Goal: Task Accomplishment & Management: Manage account settings

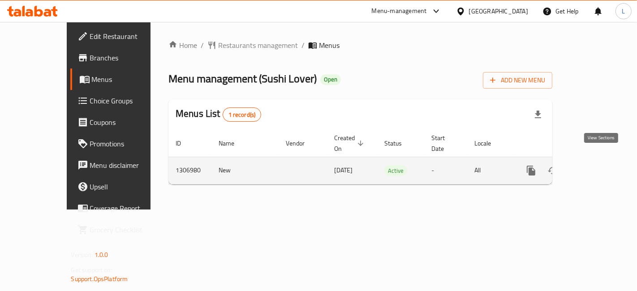
click at [599, 167] on icon "enhanced table" at bounding box center [596, 171] width 8 height 8
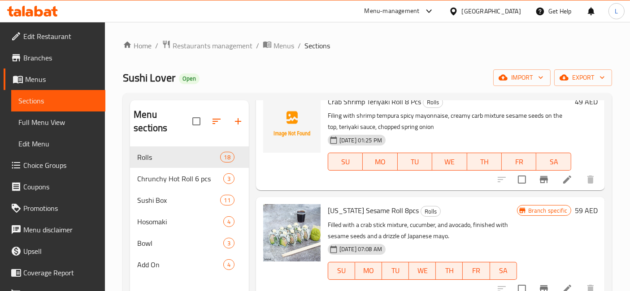
scroll to position [199, 0]
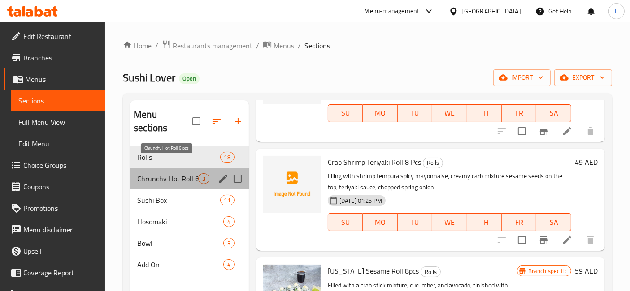
click at [185, 173] on span "Chrunchy Hot Roll 6 pcs" at bounding box center [167, 178] width 61 height 11
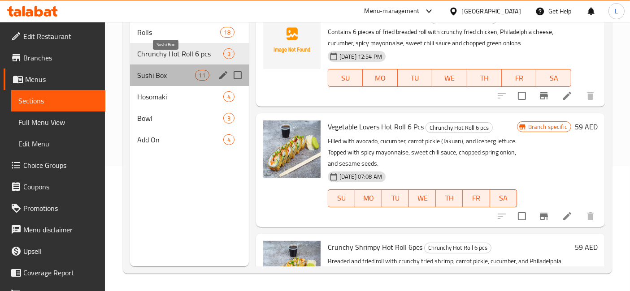
click at [181, 70] on span "Sushi Box" at bounding box center [165, 75] width 57 height 11
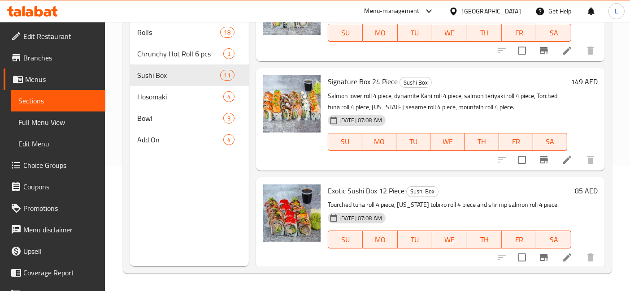
scroll to position [348, 0]
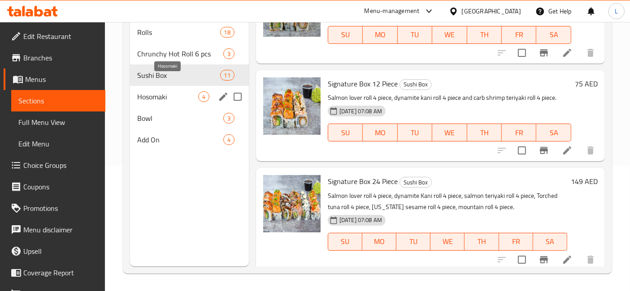
click at [176, 91] on span "Hosomaki" at bounding box center [167, 96] width 61 height 11
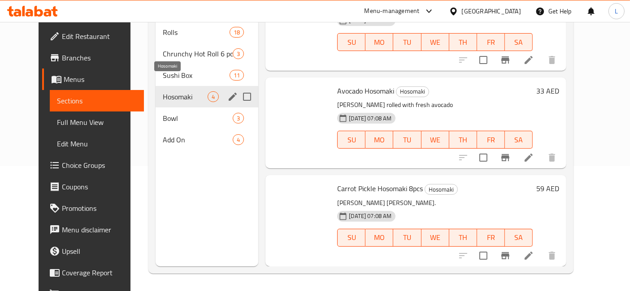
scroll to position [133, 0]
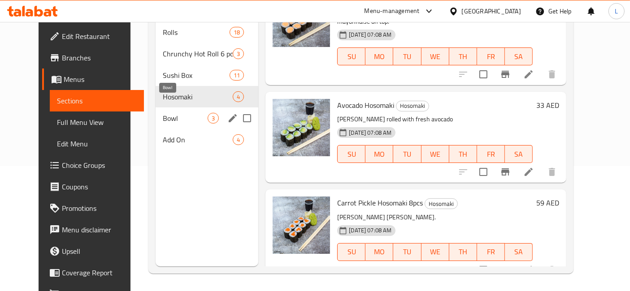
click at [169, 113] on span "Bowl" at bounding box center [185, 118] width 45 height 11
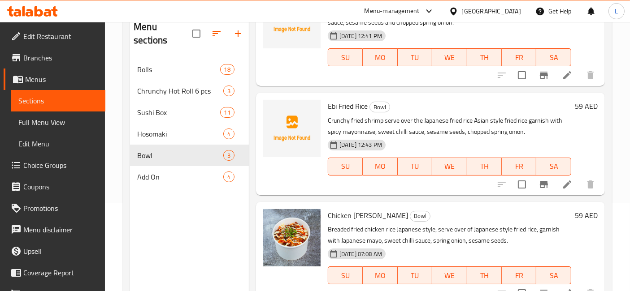
scroll to position [125, 0]
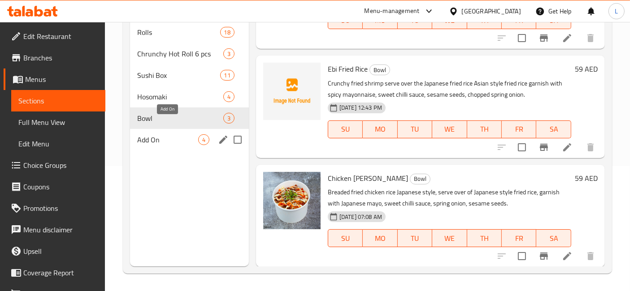
click at [165, 134] on span "Add On" at bounding box center [167, 139] width 61 height 11
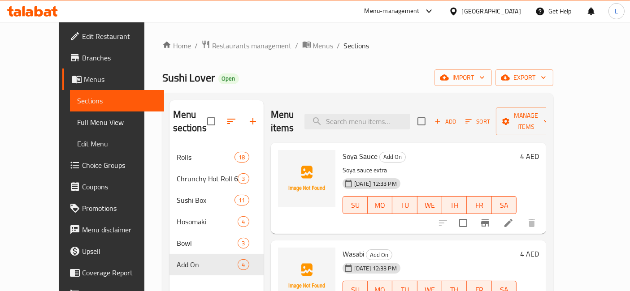
scroll to position [82, 0]
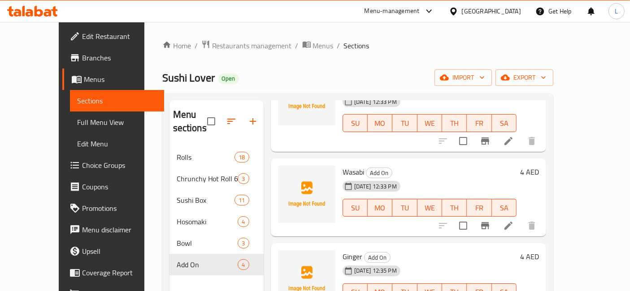
click at [41, 14] on icon at bounding box center [39, 11] width 9 height 11
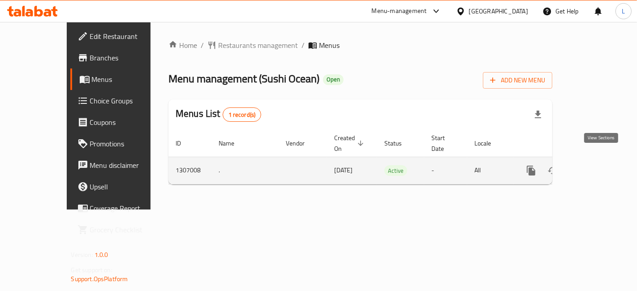
click at [598, 165] on icon "enhanced table" at bounding box center [596, 170] width 11 height 11
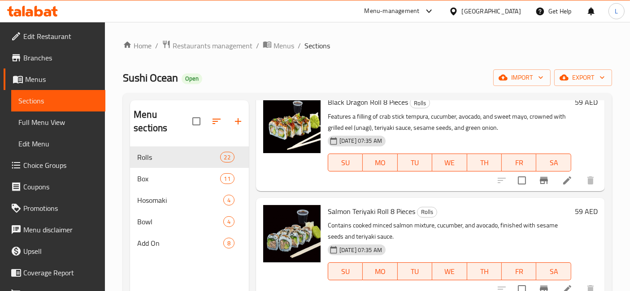
scroll to position [2220, 0]
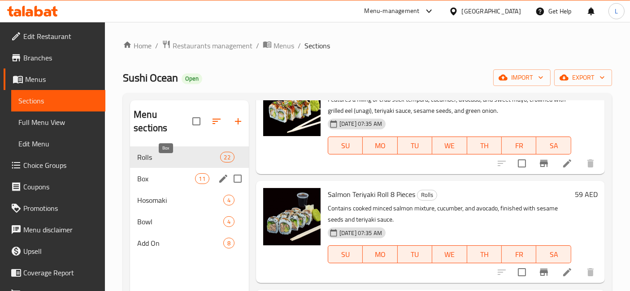
click at [177, 173] on span "Box" at bounding box center [165, 178] width 57 height 11
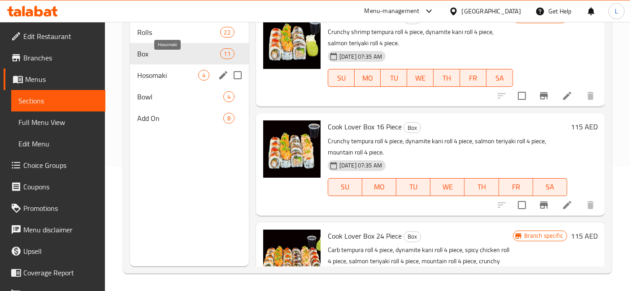
click at [150, 70] on span "Hosomaki" at bounding box center [167, 75] width 61 height 11
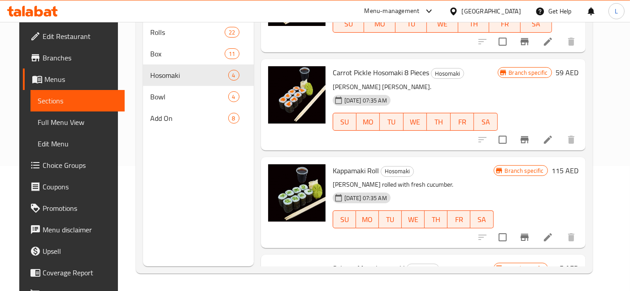
scroll to position [133, 0]
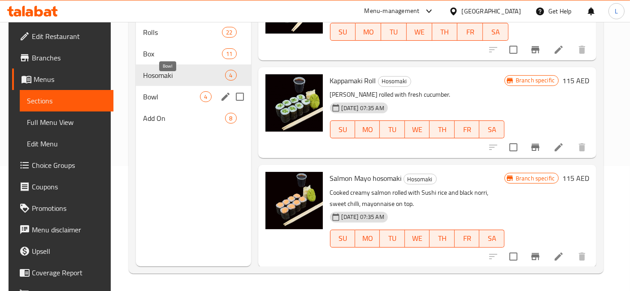
click at [153, 91] on span "Bowl" at bounding box center [171, 96] width 57 height 11
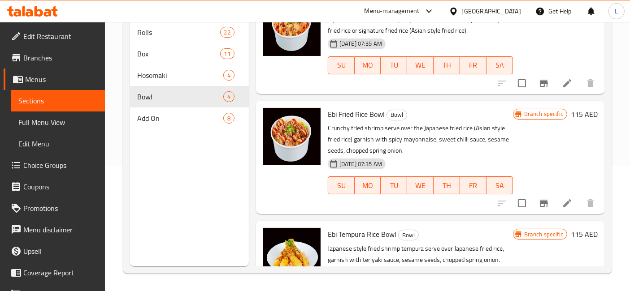
scroll to position [189, 0]
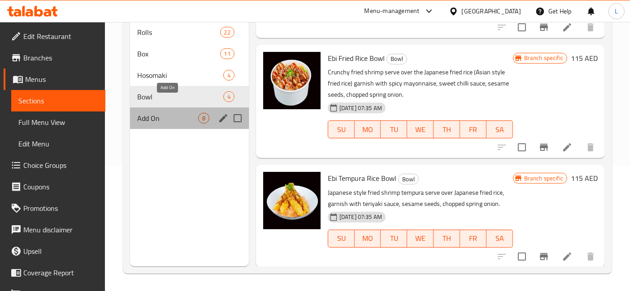
click at [168, 113] on span "Add On" at bounding box center [167, 118] width 61 height 11
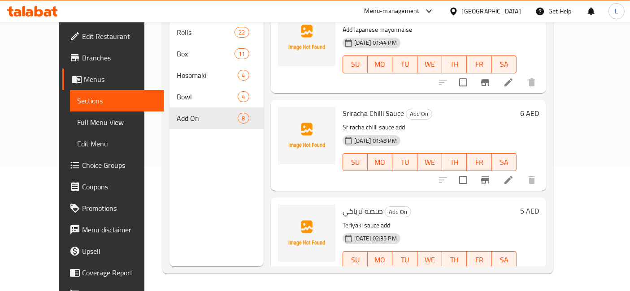
scroll to position [513, 0]
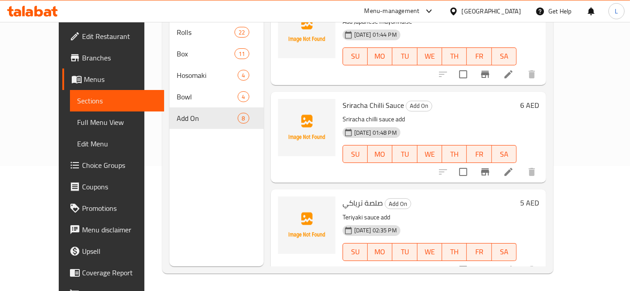
click at [30, 12] on icon at bounding box center [30, 13] width 8 height 8
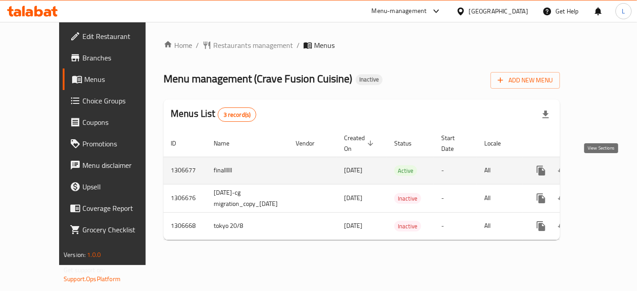
click at [600, 167] on icon "enhanced table" at bounding box center [605, 170] width 11 height 11
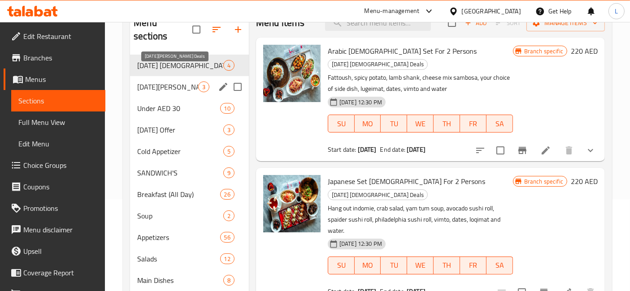
scroll to position [50, 0]
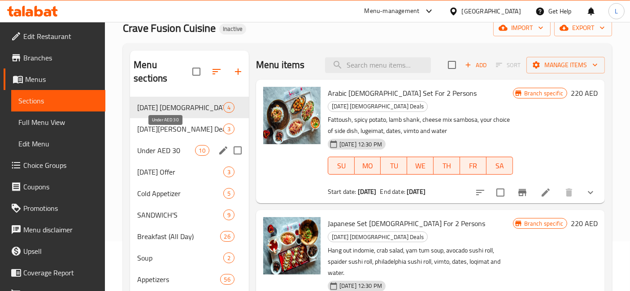
click at [160, 145] on span "Under AED 30" at bounding box center [165, 150] width 57 height 11
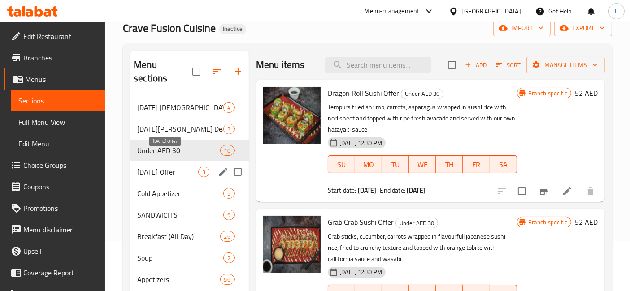
click at [167, 167] on span "[DATE] Offer" at bounding box center [167, 172] width 61 height 11
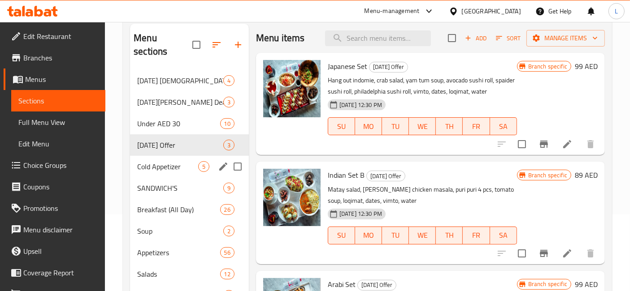
scroll to position [99, 0]
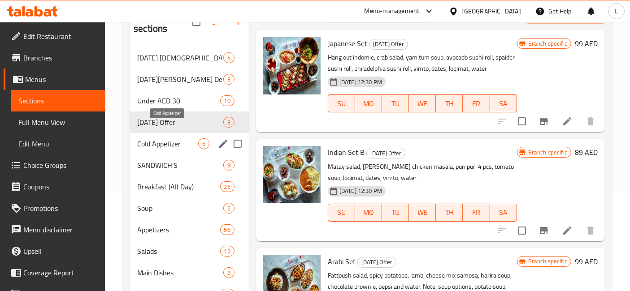
click at [158, 138] on span "Cold Appetizer" at bounding box center [167, 143] width 61 height 11
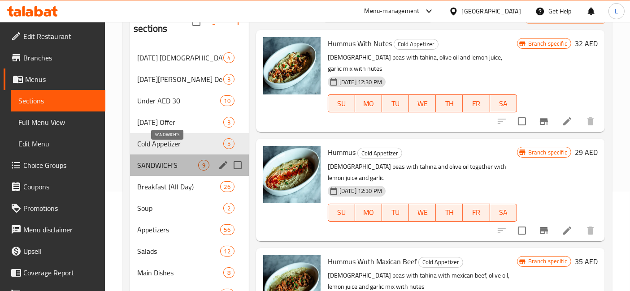
click at [161, 160] on span "SANDWICH'S" at bounding box center [167, 165] width 61 height 11
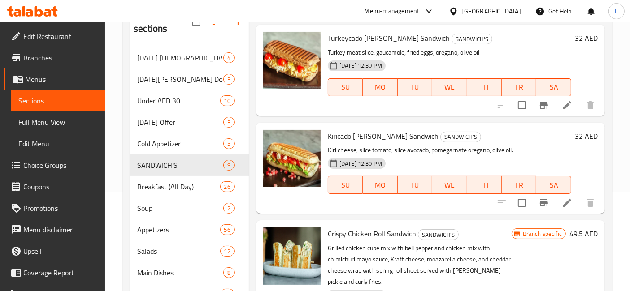
scroll to position [324, 0]
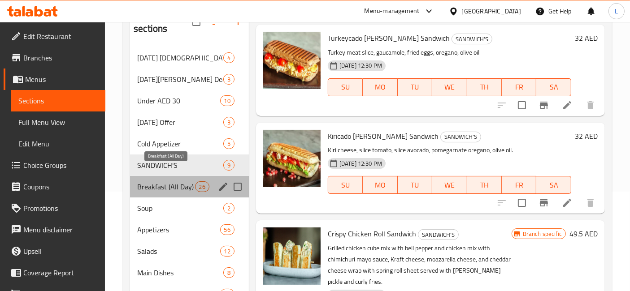
click at [177, 181] on span "Breakfast (All Day)" at bounding box center [165, 186] width 57 height 11
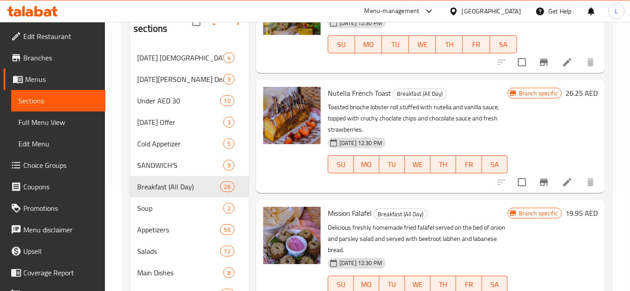
scroll to position [2200, 0]
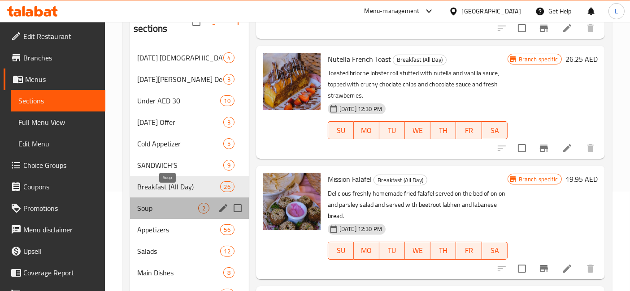
click at [143, 203] on span "Soup" at bounding box center [167, 208] width 61 height 11
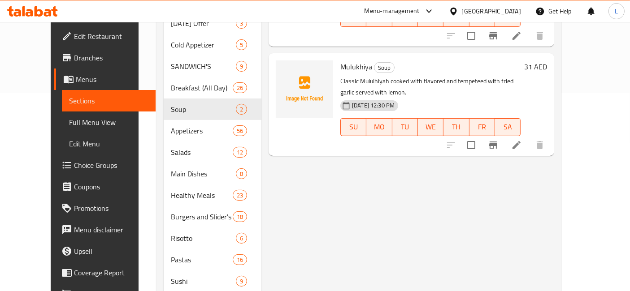
scroll to position [199, 0]
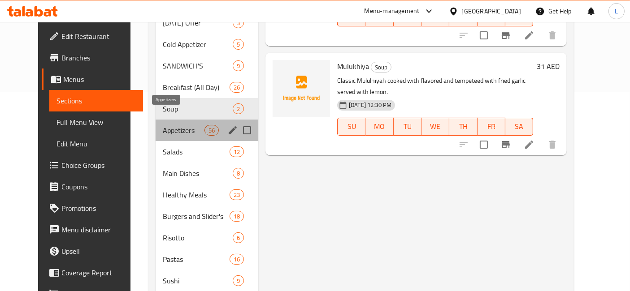
click at [164, 125] on span "Appetizers" at bounding box center [184, 130] width 42 height 11
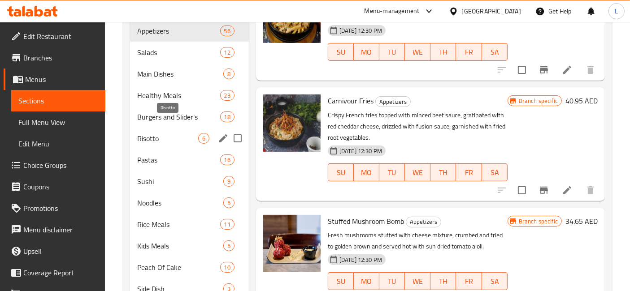
scroll to position [249, 0]
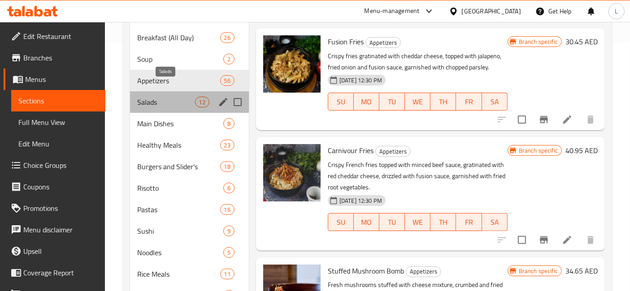
click at [168, 97] on span "Salads" at bounding box center [165, 102] width 57 height 11
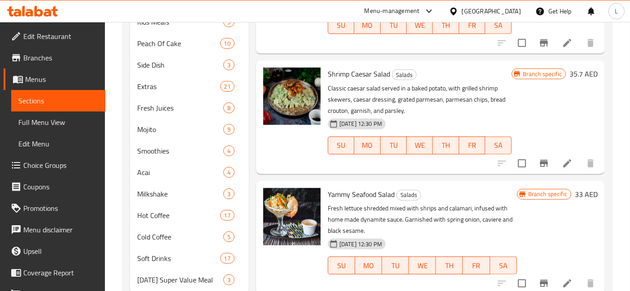
scroll to position [536, 0]
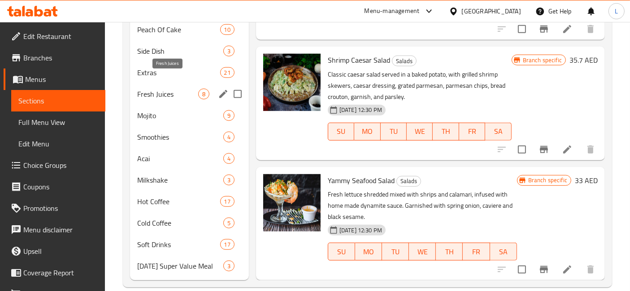
click at [160, 89] on span "Fresh Juices" at bounding box center [167, 94] width 61 height 11
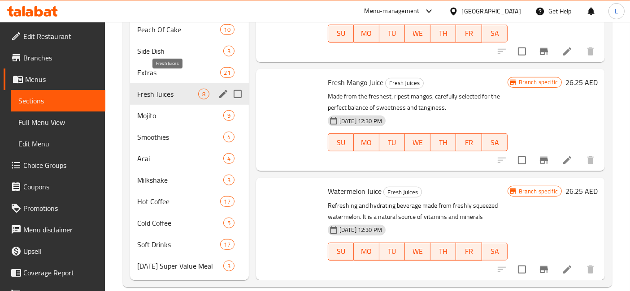
scroll to position [159, 0]
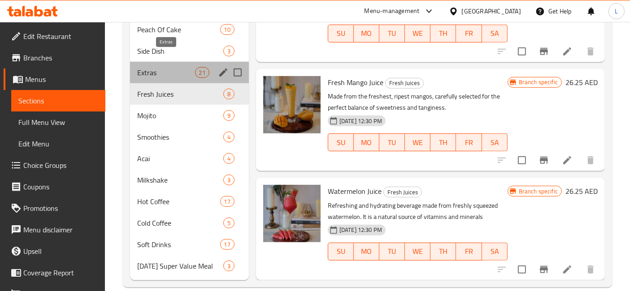
click at [153, 67] on span "Extras" at bounding box center [165, 72] width 57 height 11
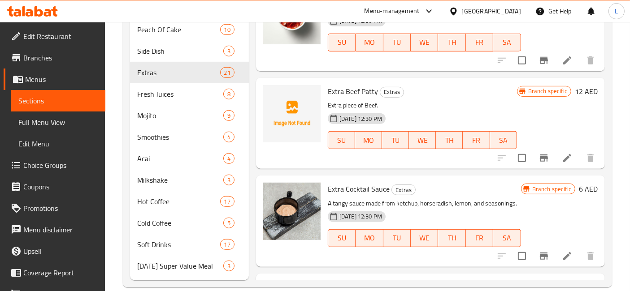
scroll to position [498, 0]
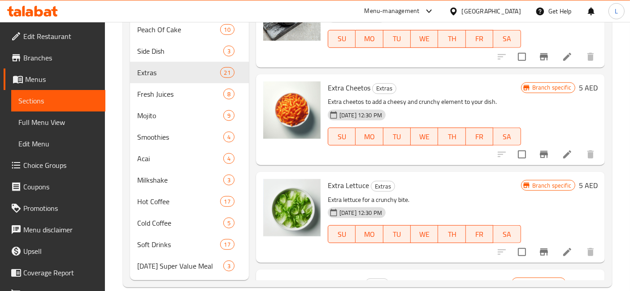
click at [46, 11] on icon at bounding box center [32, 11] width 51 height 11
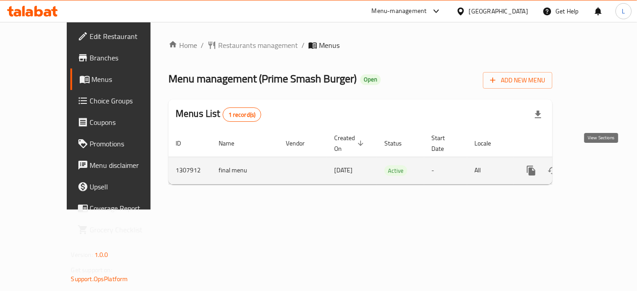
click at [600, 165] on icon "enhanced table" at bounding box center [596, 170] width 11 height 11
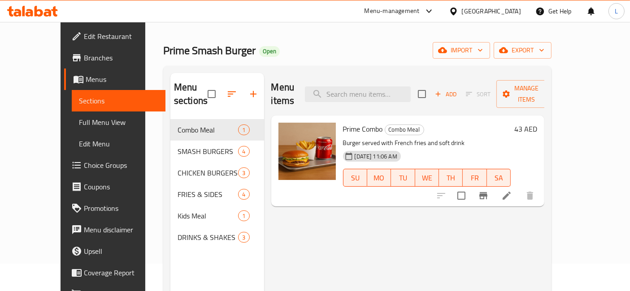
scroll to position [50, 0]
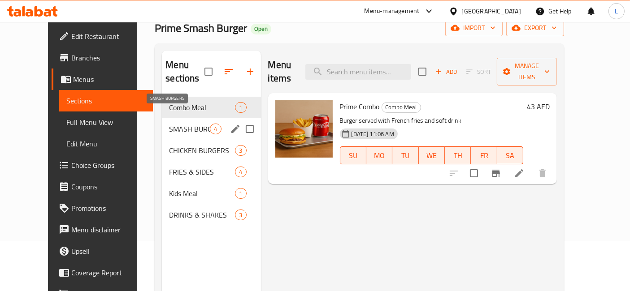
click at [186, 124] on span "SMASH BURGERS" at bounding box center [189, 129] width 41 height 11
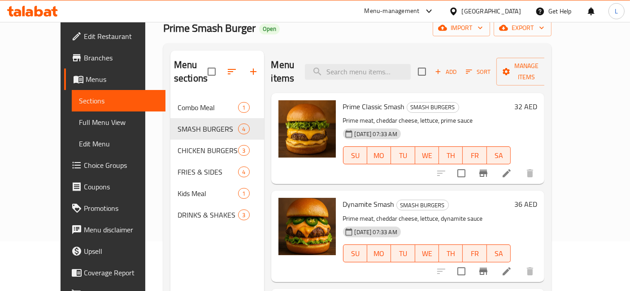
scroll to position [122, 0]
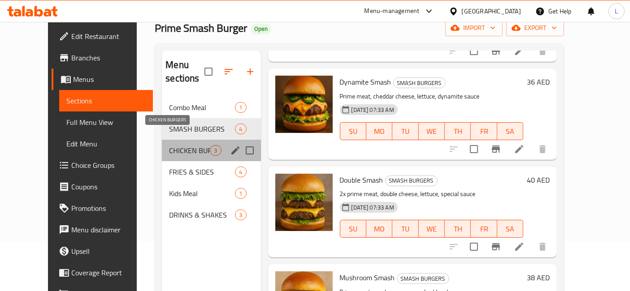
click at [169, 145] on span "CHICKEN BURGERS" at bounding box center [189, 150] width 41 height 11
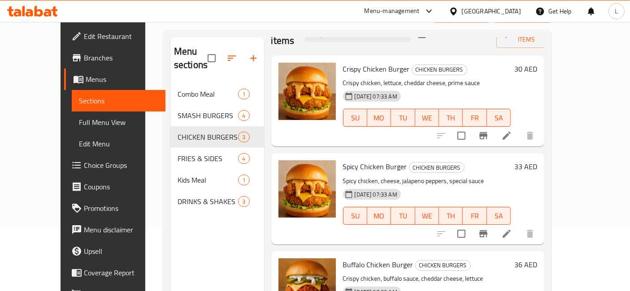
scroll to position [125, 0]
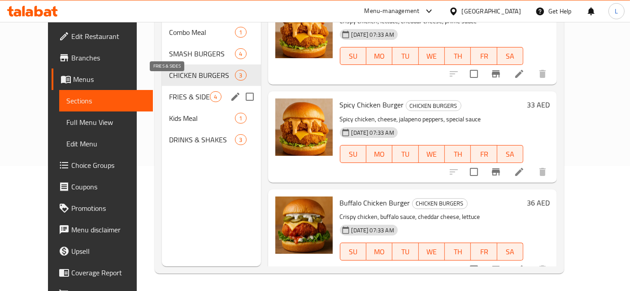
click at [169, 91] on span "FRIES & SIDES" at bounding box center [189, 96] width 41 height 11
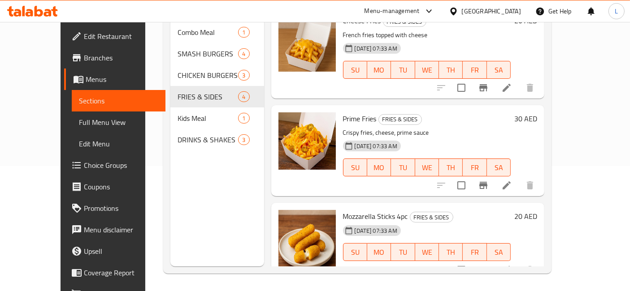
scroll to position [59, 0]
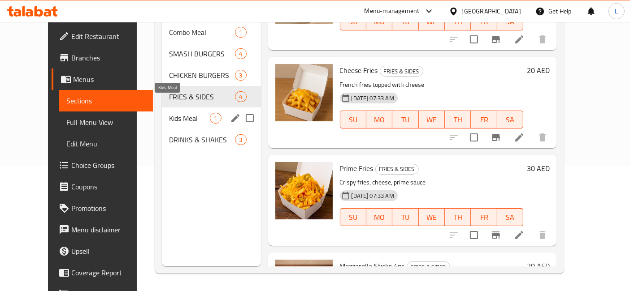
click at [169, 113] on span "Kids Meal" at bounding box center [189, 118] width 41 height 11
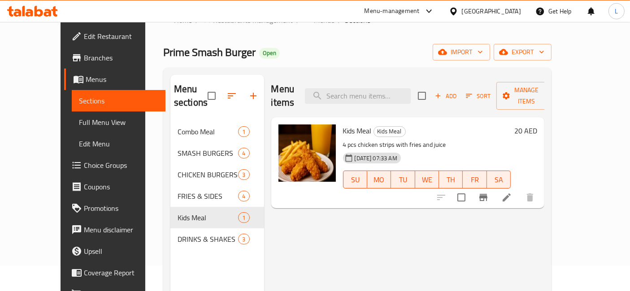
scroll to position [125, 0]
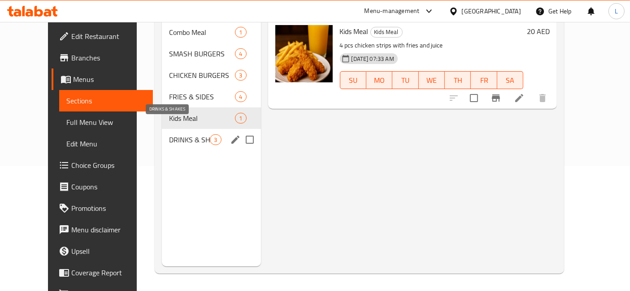
click at [173, 134] on span "DRINKS & SHAKES" at bounding box center [189, 139] width 41 height 11
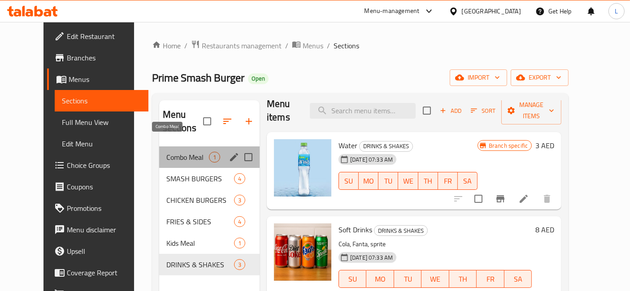
click at [166, 152] on span "Combo Meal" at bounding box center [187, 157] width 43 height 11
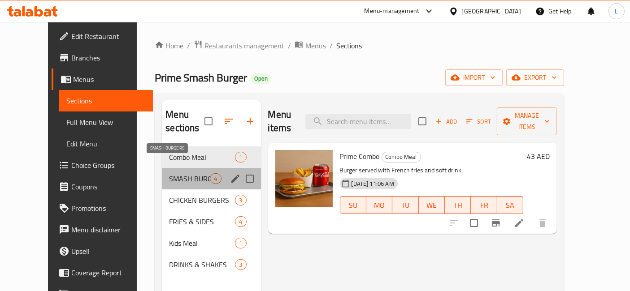
click at [175, 173] on span "SMASH BURGERS" at bounding box center [189, 178] width 41 height 11
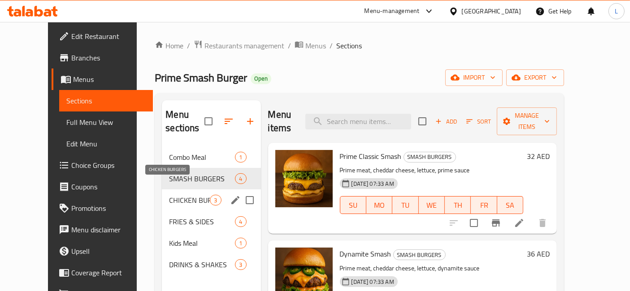
click at [169, 195] on span "CHICKEN BURGERS" at bounding box center [189, 200] width 41 height 11
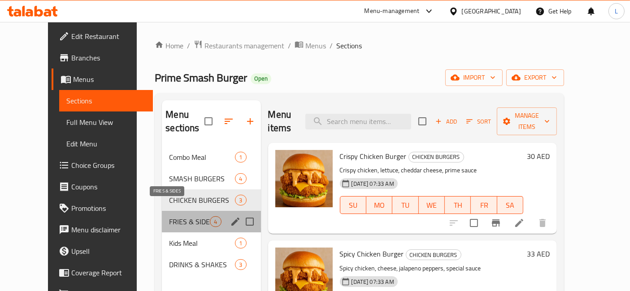
click at [169, 216] on span "FRIES & SIDES" at bounding box center [189, 221] width 41 height 11
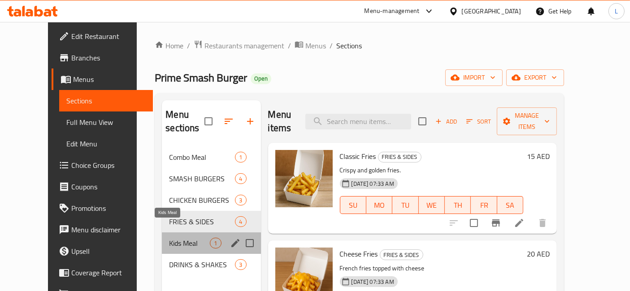
click at [169, 238] on span "Kids Meal" at bounding box center [189, 243] width 41 height 11
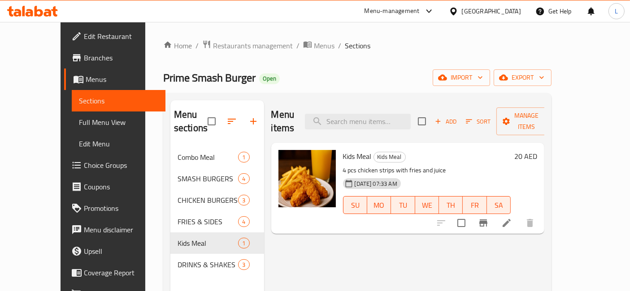
scroll to position [50, 0]
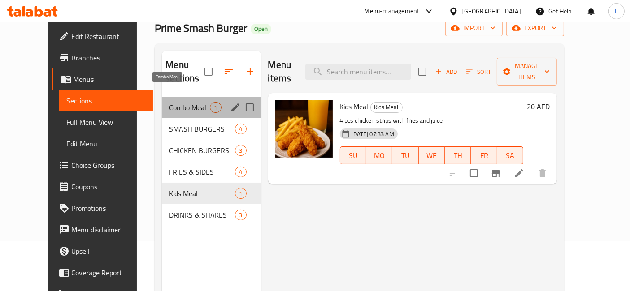
click at [169, 102] on span "Combo Meal" at bounding box center [189, 107] width 41 height 11
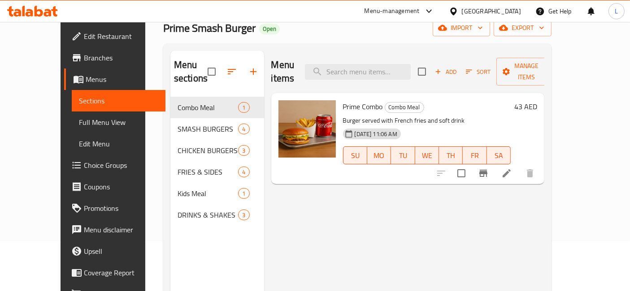
click at [50, 13] on icon at bounding box center [48, 13] width 8 height 8
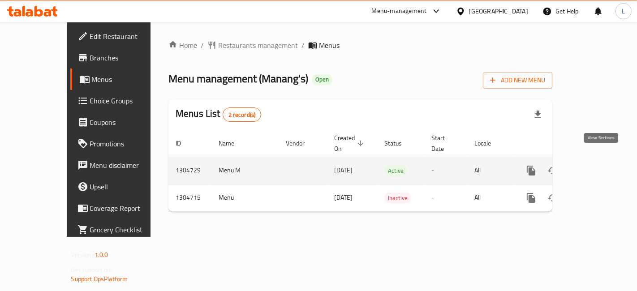
click at [600, 165] on icon "enhanced table" at bounding box center [596, 170] width 11 height 11
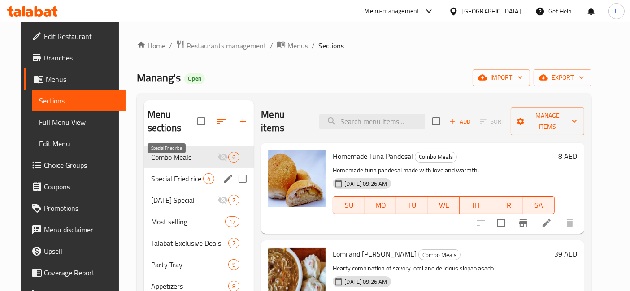
click at [168, 173] on span "Special Fried rice" at bounding box center [177, 178] width 52 height 11
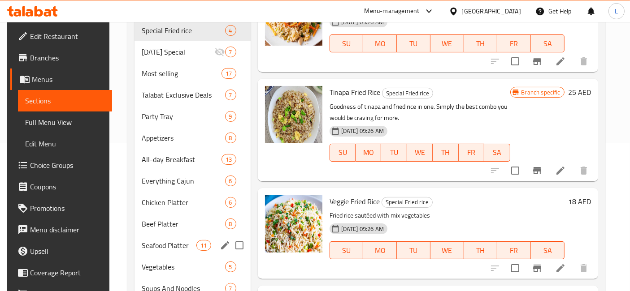
scroll to position [99, 0]
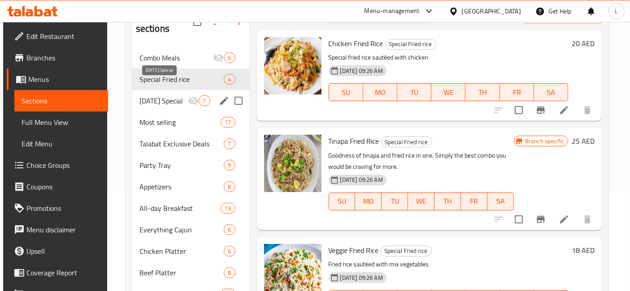
click at [161, 95] on span "[DATE] Special" at bounding box center [163, 100] width 49 height 11
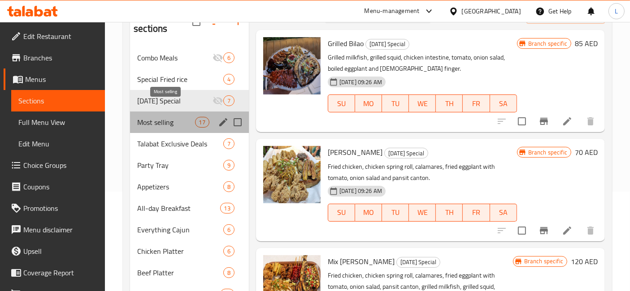
click at [161, 117] on span "Most selling" at bounding box center [165, 122] width 57 height 11
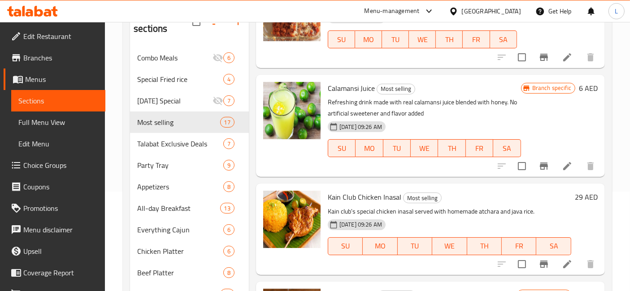
scroll to position [199, 0]
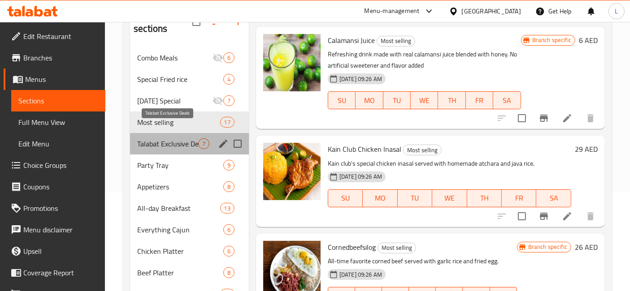
click at [166, 138] on span "Talabat Exclusive Deals" at bounding box center [167, 143] width 61 height 11
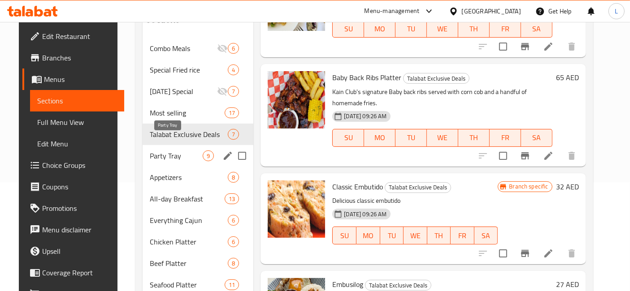
scroll to position [99, 0]
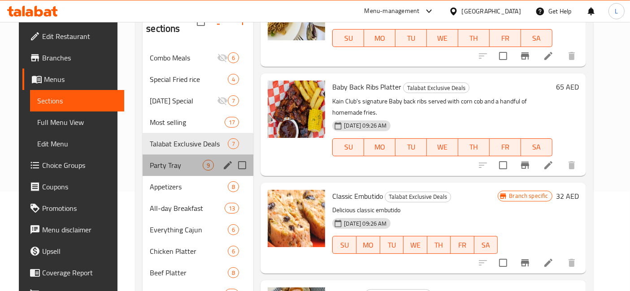
click at [156, 155] on div "Party Tray 9" at bounding box center [197, 166] width 111 height 22
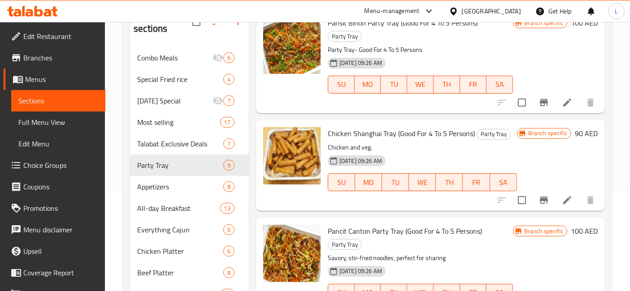
scroll to position [374, 0]
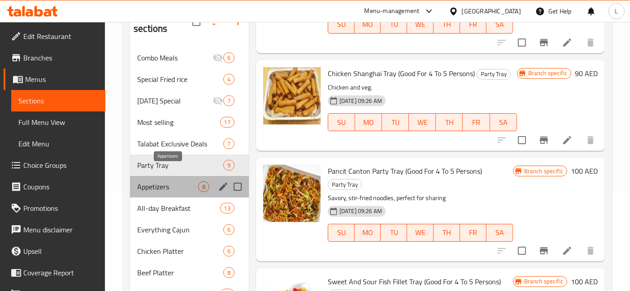
click at [152, 181] on span "Appetizers" at bounding box center [167, 186] width 61 height 11
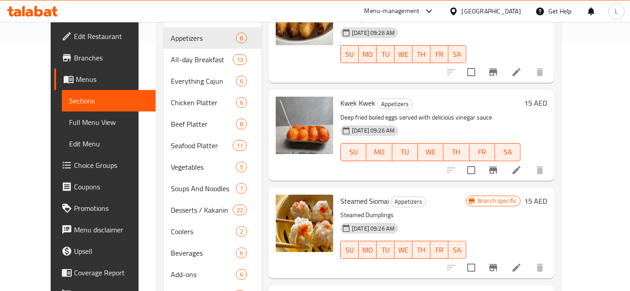
scroll to position [249, 0]
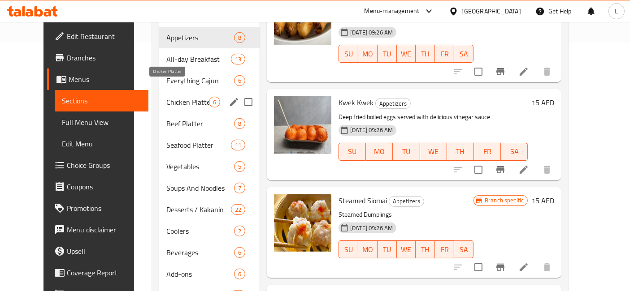
click at [166, 97] on span "Chicken Platter" at bounding box center [187, 102] width 43 height 11
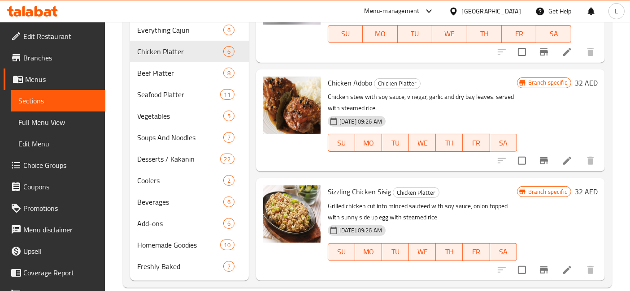
scroll to position [300, 0]
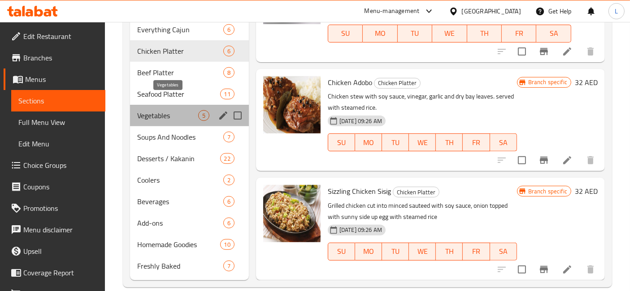
click at [150, 110] on span "Vegetables" at bounding box center [167, 115] width 61 height 11
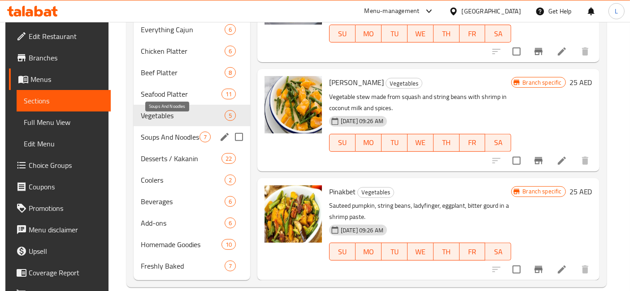
click at [152, 132] on span "Soups And Noodles" at bounding box center [170, 137] width 58 height 11
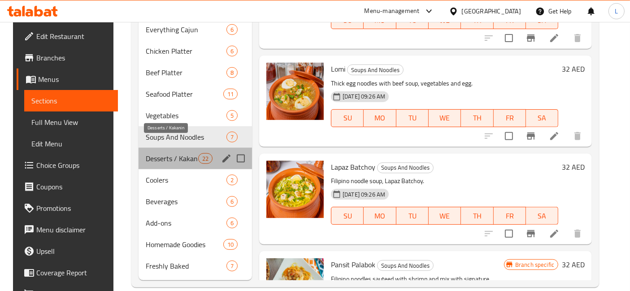
click at [159, 153] on span "Desserts / Kakanin" at bounding box center [172, 158] width 52 height 11
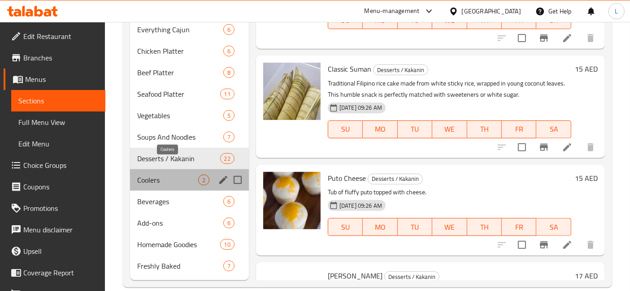
click at [155, 175] on span "Coolers" at bounding box center [167, 180] width 61 height 11
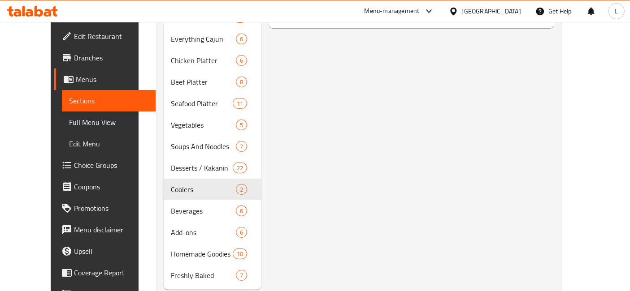
scroll to position [300, 0]
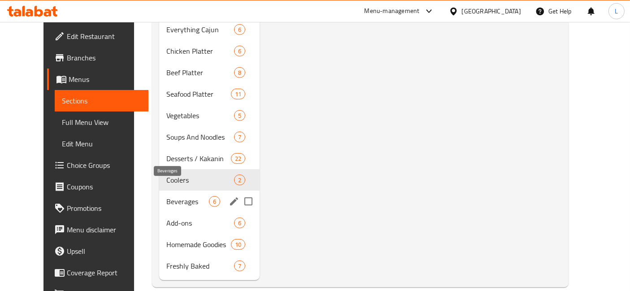
click at [166, 196] on span "Beverages" at bounding box center [187, 201] width 43 height 11
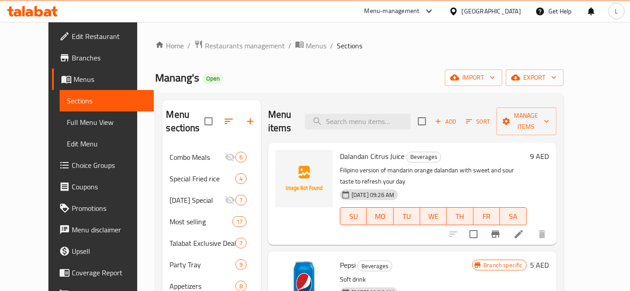
click at [33, 11] on icon at bounding box center [32, 11] width 51 height 11
